Goal: Find specific page/section: Find specific page/section

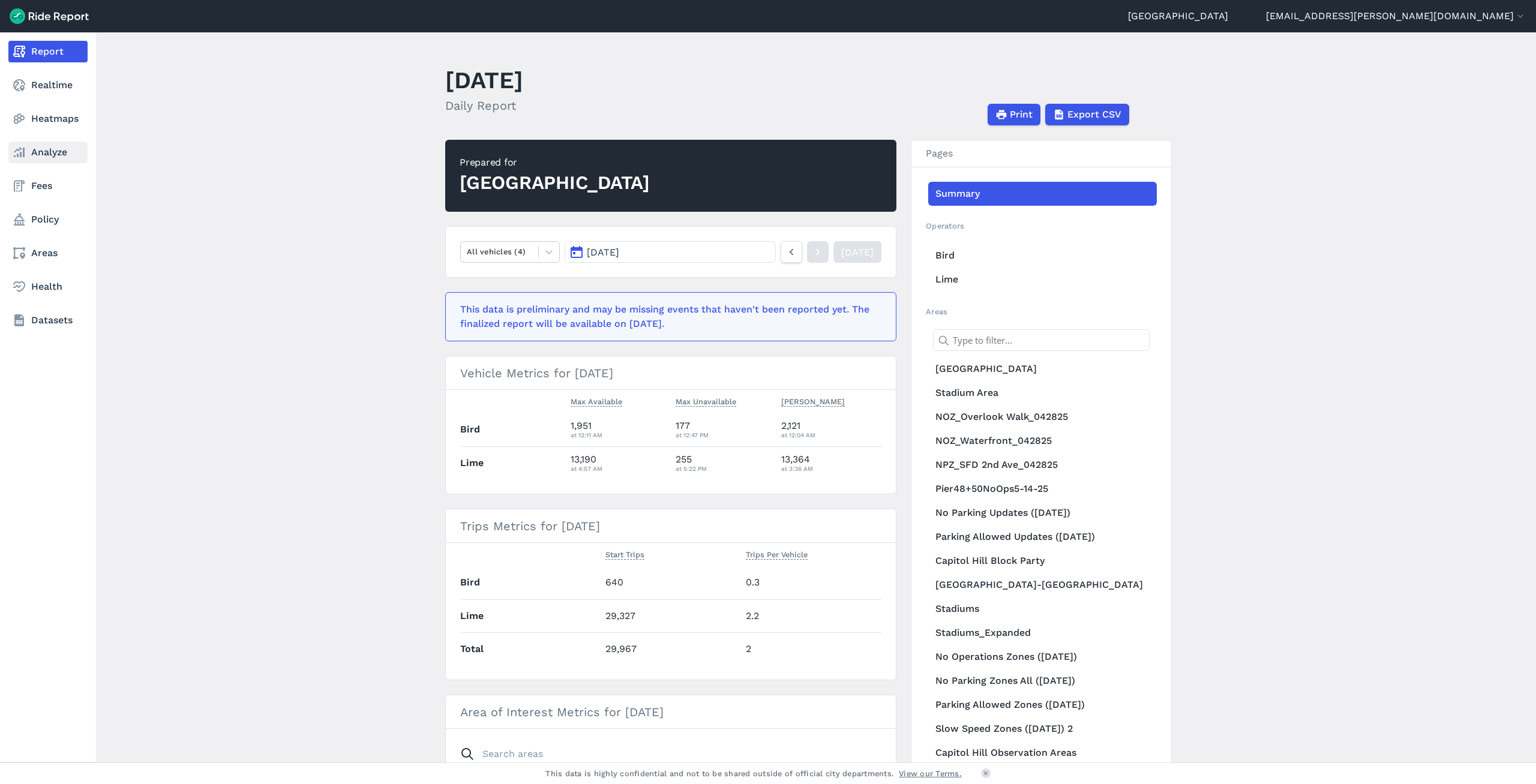
click at [57, 153] on link "Analyze" at bounding box center [49, 153] width 80 height 21
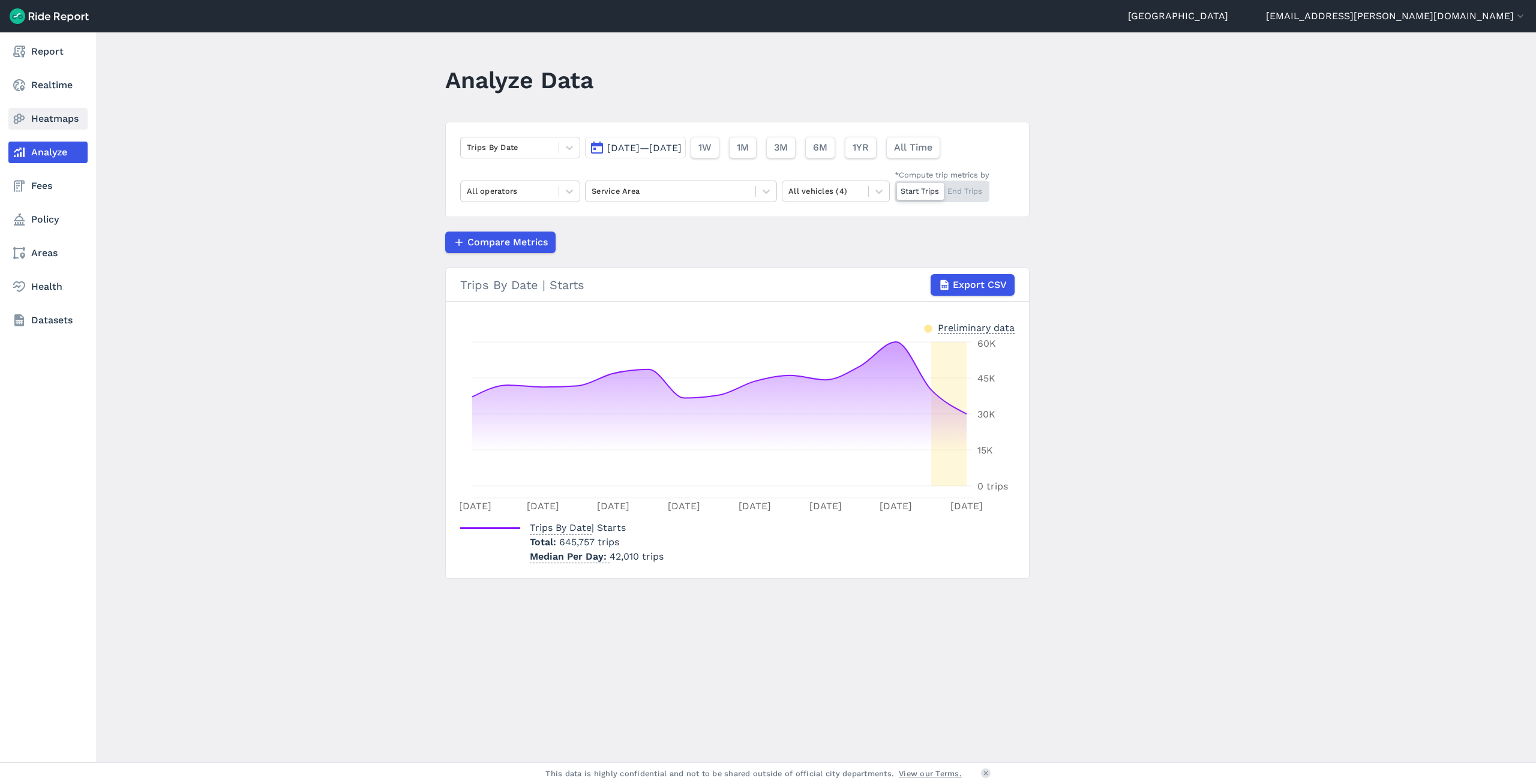
click at [48, 115] on link "Heatmaps" at bounding box center [49, 119] width 80 height 21
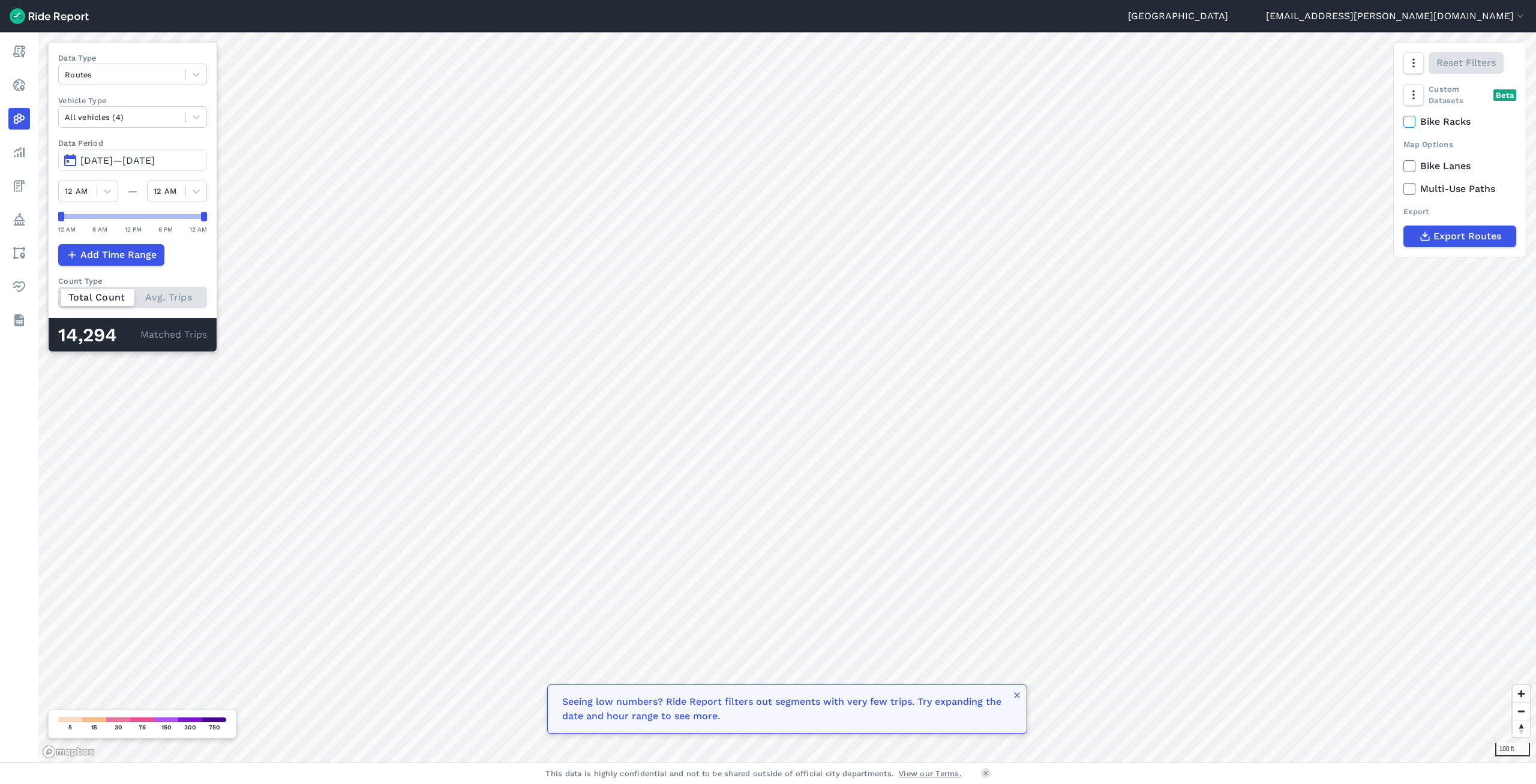
click at [154, 159] on span "[DATE]—[DATE]" at bounding box center [118, 160] width 75 height 12
